Goal: Navigation & Orientation: Find specific page/section

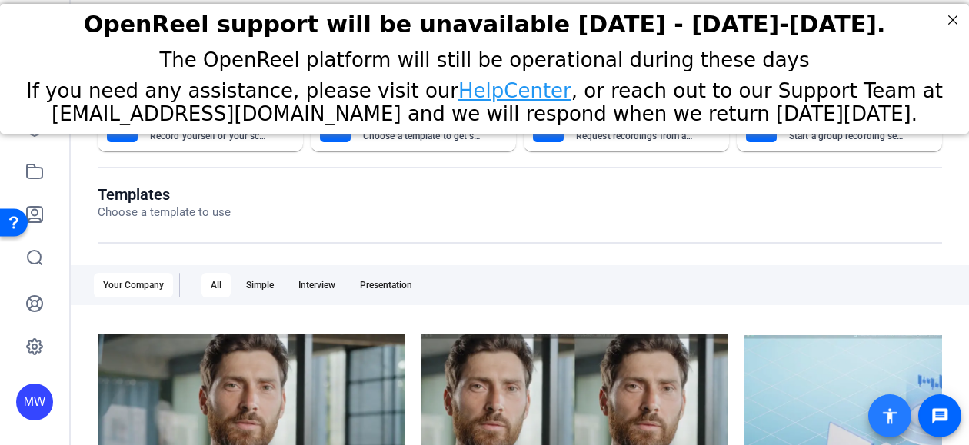
click at [614, 415] on mat-icon "accessibility" at bounding box center [890, 416] width 18 height 18
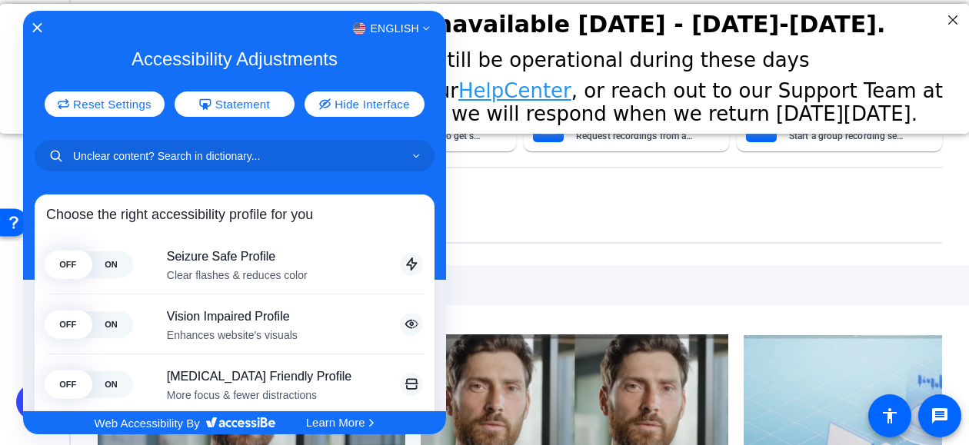
click at [614, 413] on div at bounding box center [484, 222] width 969 height 445
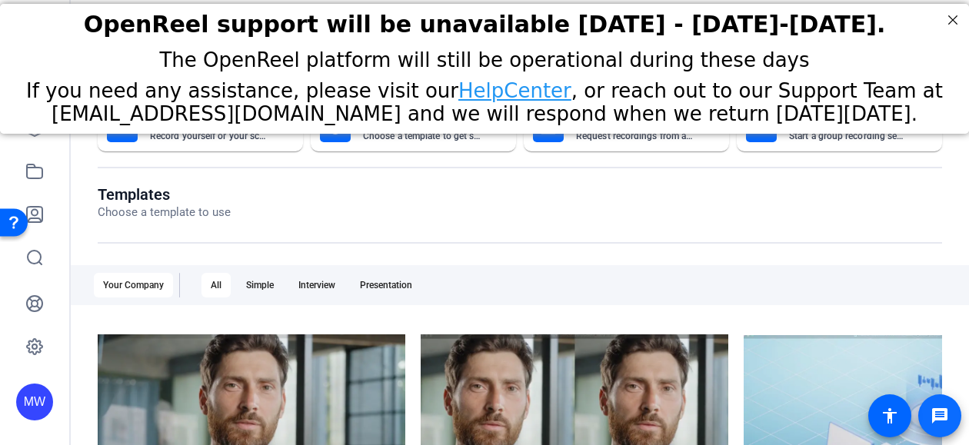
click at [614, 415] on mat-icon "message" at bounding box center [940, 416] width 18 height 18
click at [614, 313] on div "Templates Choose a template to use Your Company All Simple Interview Presentati…" at bounding box center [520, 394] width 844 height 419
click at [614, 410] on mat-icon "message" at bounding box center [940, 416] width 18 height 18
click at [471, 200] on openreel-page-title "Templates Choose a template to use" at bounding box center [520, 203] width 844 height 36
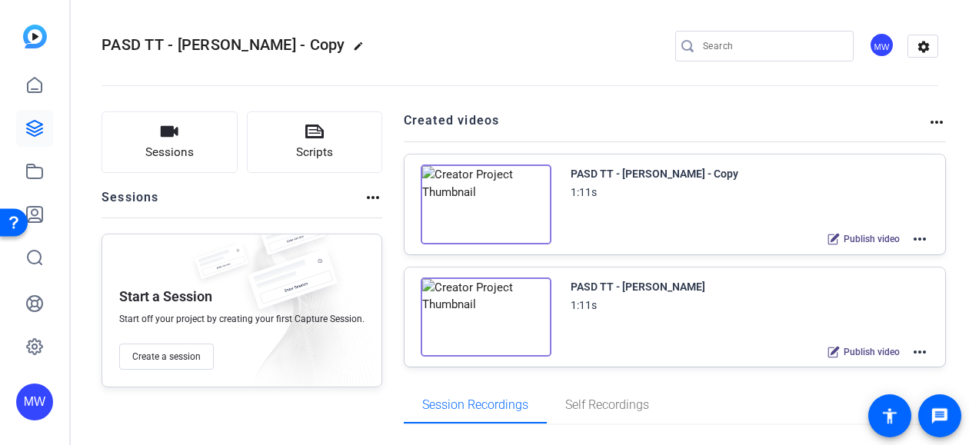
click at [511, 198] on img at bounding box center [486, 205] width 131 height 80
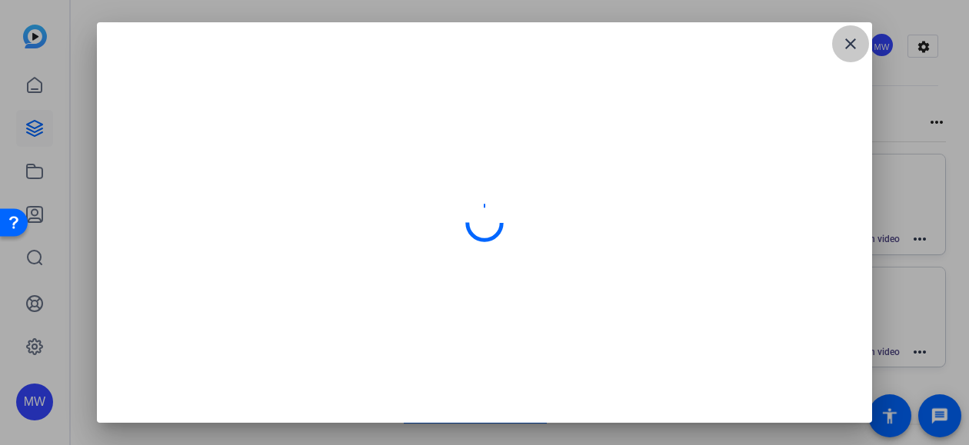
click at [851, 52] on mat-icon "close" at bounding box center [850, 44] width 18 height 18
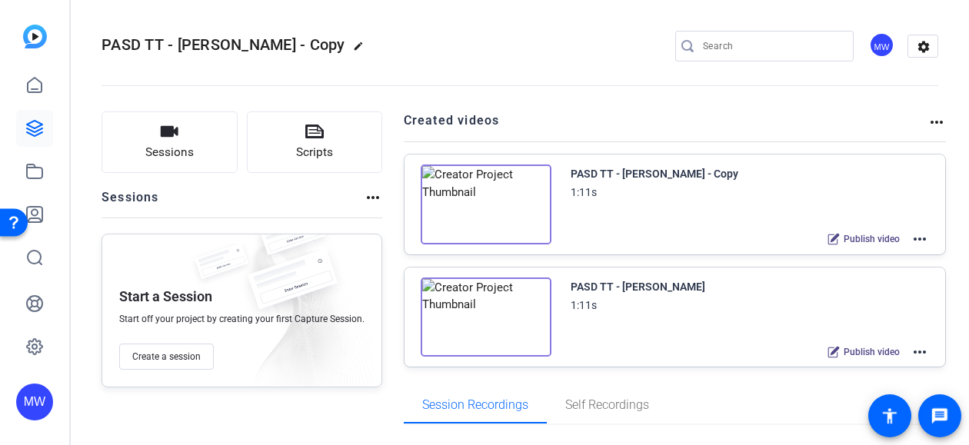
click at [14, 221] on div "Open Resource Center" at bounding box center [14, 221] width 12 height 12
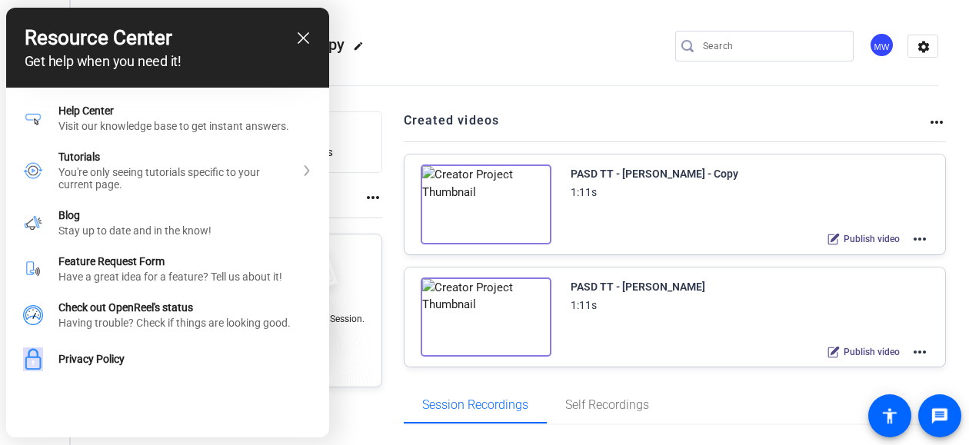
click at [297, 31] on div "close resource center" at bounding box center [303, 38] width 15 height 15
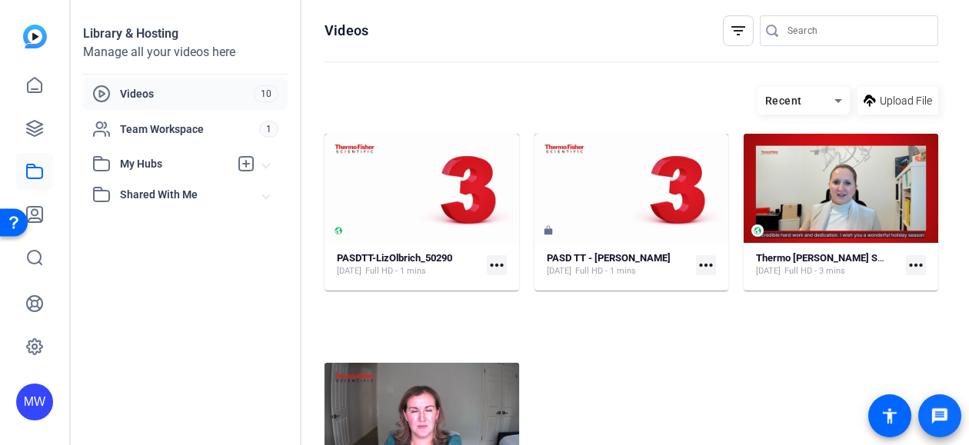
click at [942, 411] on mat-icon "message" at bounding box center [940, 416] width 18 height 18
